Goal: Book appointment/travel/reservation

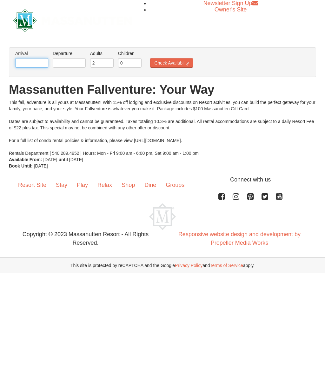
click at [32, 62] on input "text" at bounding box center [31, 63] width 33 height 10
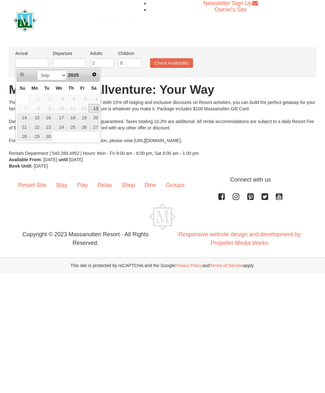
click at [95, 77] on span "Next" at bounding box center [94, 74] width 5 height 5
click at [59, 110] on link "8" at bounding box center [59, 108] width 12 height 9
type input "[DATE]"
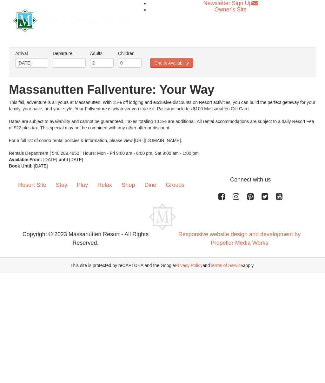
click at [84, 109] on div "This fall, adventure is all yours at Massanutten! With 15% off lodging and excl…" at bounding box center [163, 127] width 308 height 57
click at [65, 65] on input "text" at bounding box center [69, 63] width 33 height 10
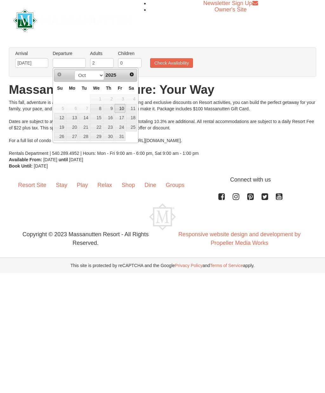
click at [123, 110] on link "10" at bounding box center [120, 108] width 11 height 9
type input "[DATE]"
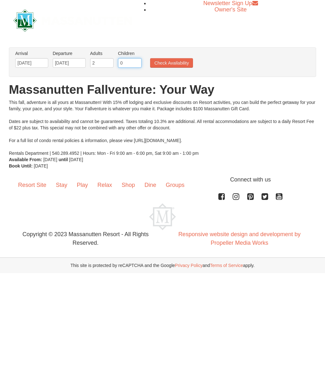
click at [126, 65] on input "0" at bounding box center [130, 63] width 24 height 10
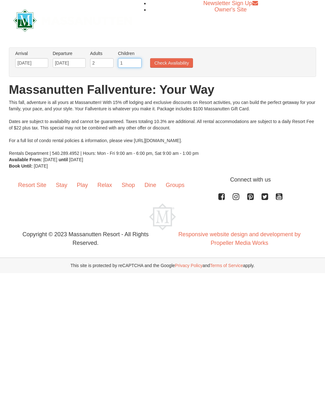
type input "1"
click at [172, 65] on button "Check Availability" at bounding box center [171, 63] width 43 height 10
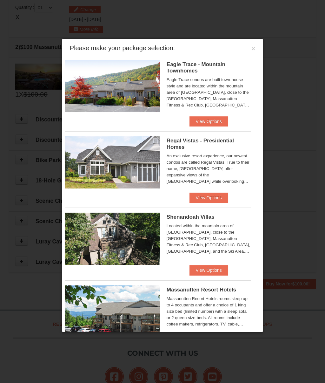
scroll to position [195, 0]
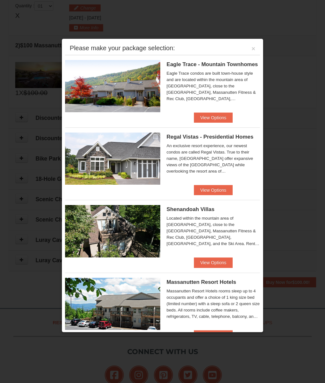
click at [215, 119] on button "View Options" at bounding box center [213, 118] width 39 height 10
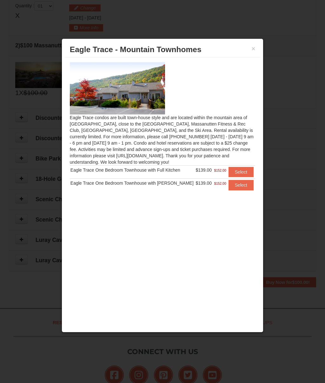
click at [252, 48] on button "×" at bounding box center [254, 48] width 4 height 6
